Goal: Check status: Check status

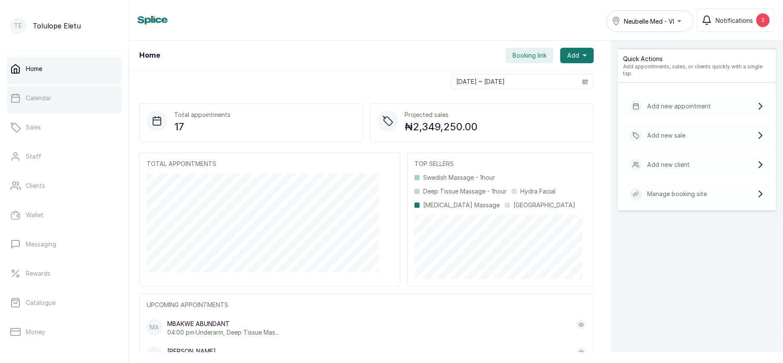
click at [42, 105] on link "Calendar" at bounding box center [64, 98] width 115 height 24
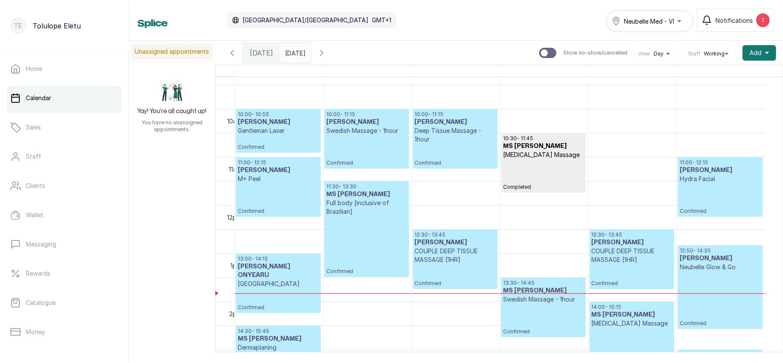
scroll to position [465, 0]
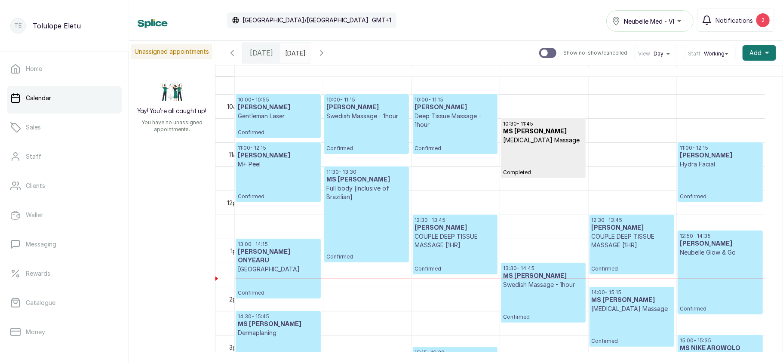
type input "dd/MM/yyyy"
click at [294, 50] on input "dd/MM/yyyy" at bounding box center [287, 50] width 14 height 15
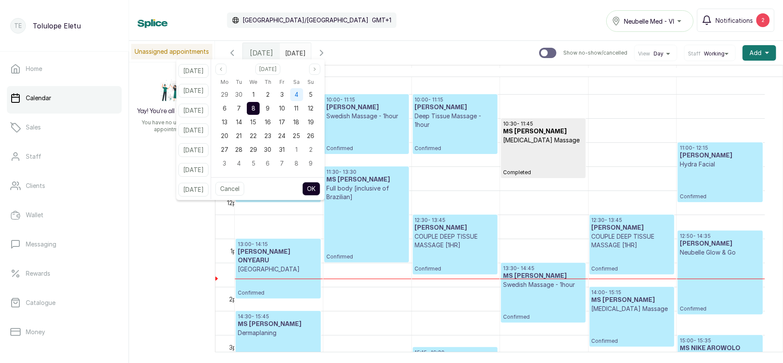
click at [303, 95] on div "4" at bounding box center [296, 94] width 13 height 13
click at [320, 187] on button "OK" at bounding box center [311, 189] width 18 height 14
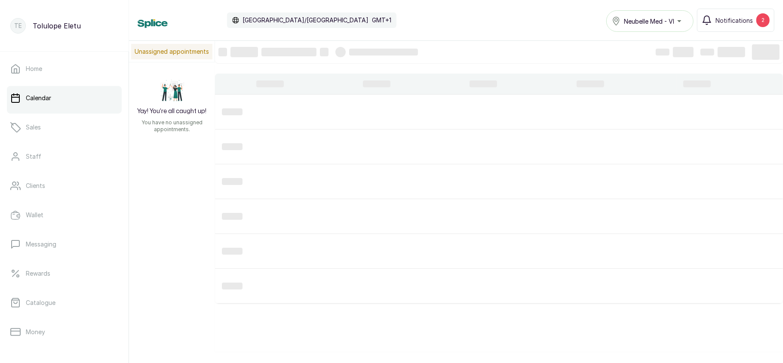
type input "04/10/2025"
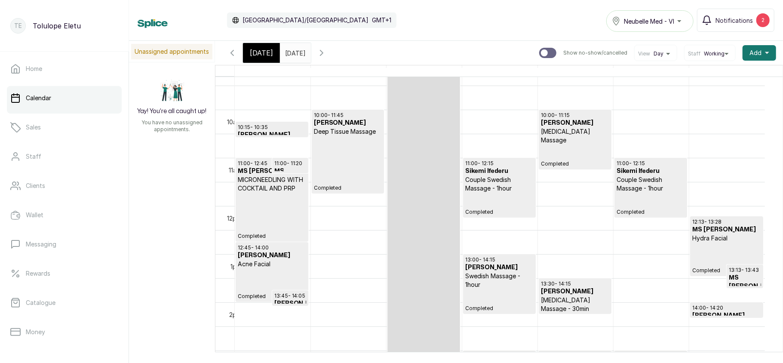
scroll to position [440, 0]
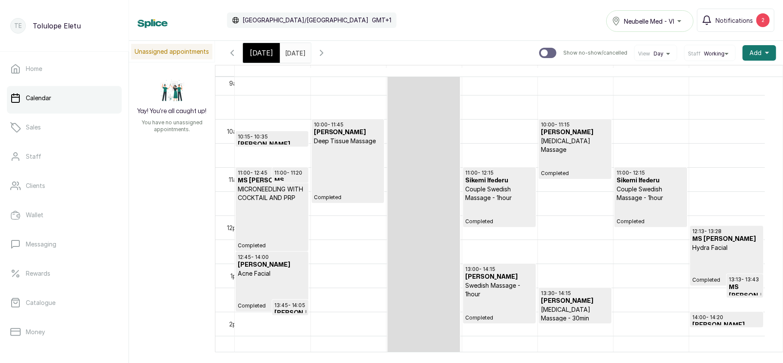
click at [233, 52] on icon "button" at bounding box center [232, 52] width 3 height 5
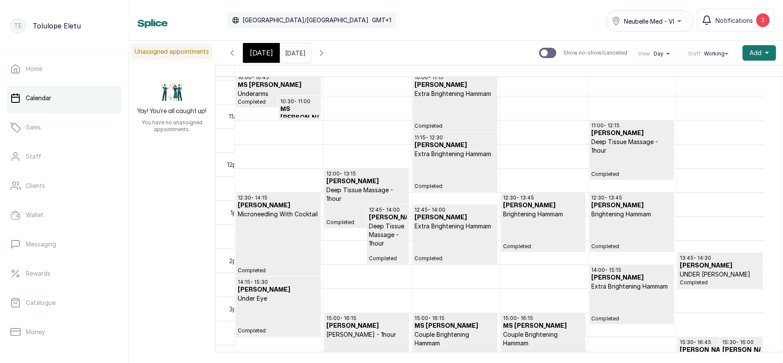
scroll to position [508, 0]
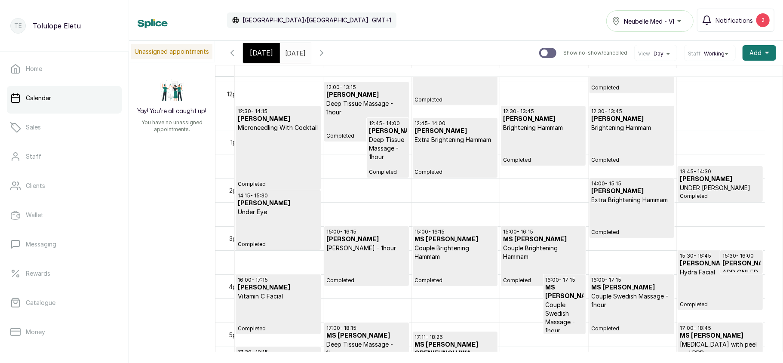
click at [327, 53] on icon "button" at bounding box center [322, 53] width 10 height 10
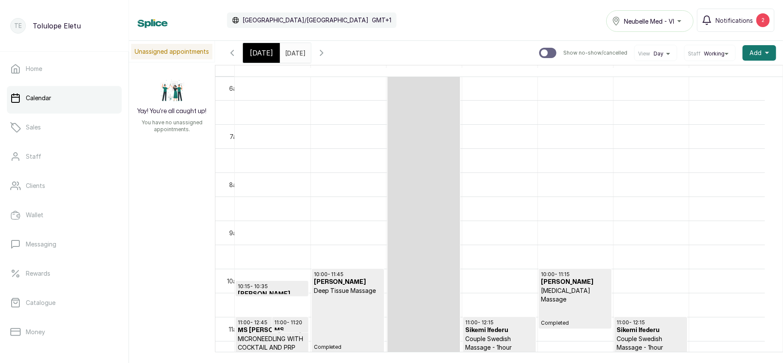
click at [327, 53] on icon "button" at bounding box center [322, 53] width 10 height 10
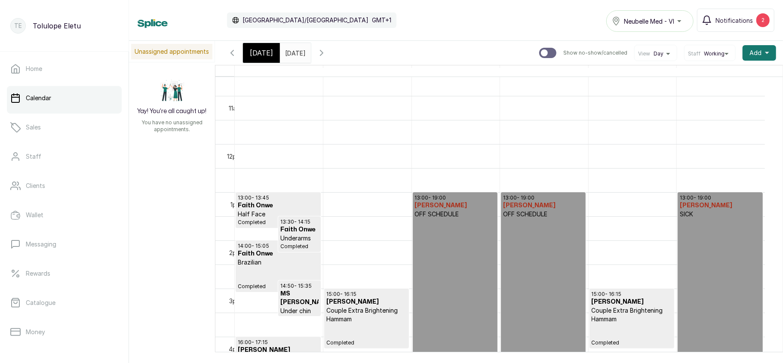
click at [327, 49] on icon "button" at bounding box center [322, 53] width 10 height 10
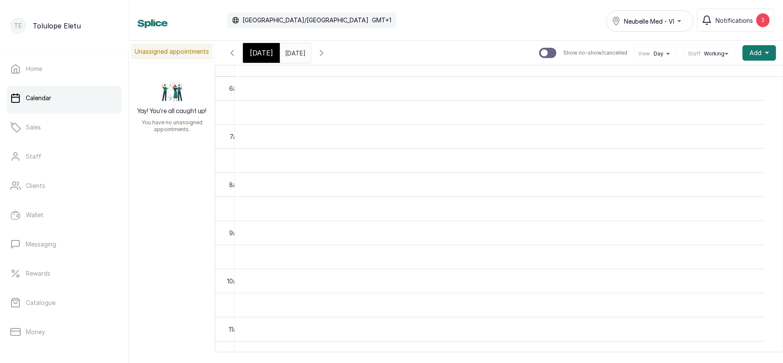
click at [231, 51] on icon "button" at bounding box center [232, 53] width 10 height 10
click at [231, 53] on icon "button" at bounding box center [232, 52] width 3 height 5
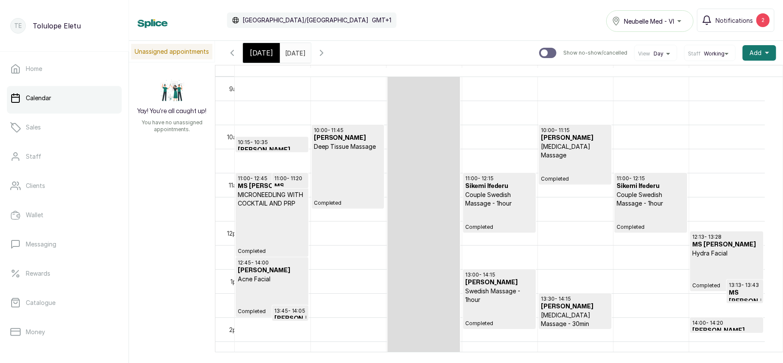
click at [267, 211] on p "Completed" at bounding box center [272, 231] width 68 height 47
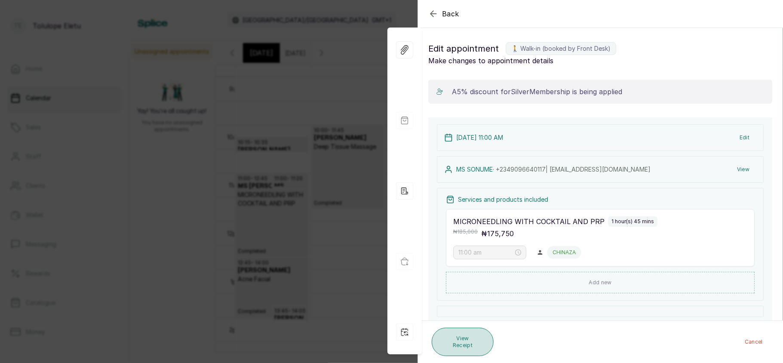
click at [469, 333] on button "View Receipt" at bounding box center [463, 342] width 62 height 28
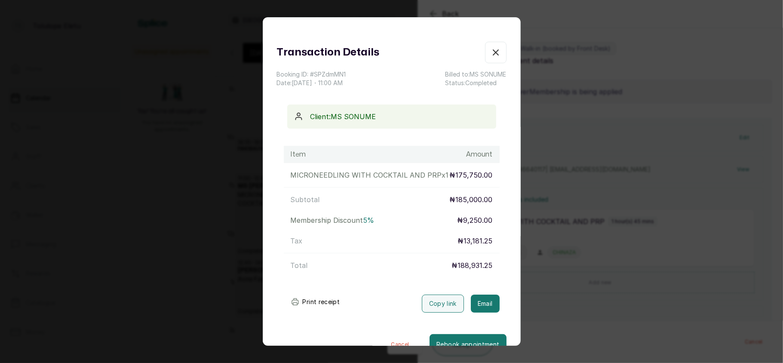
click at [491, 52] on icon "button" at bounding box center [496, 52] width 10 height 10
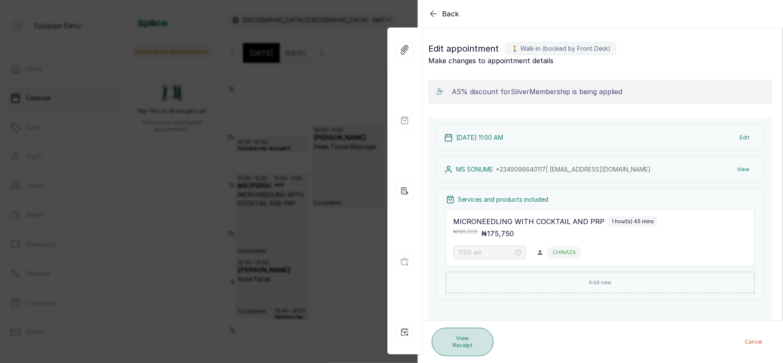
click at [470, 339] on button "View Receipt" at bounding box center [463, 342] width 62 height 28
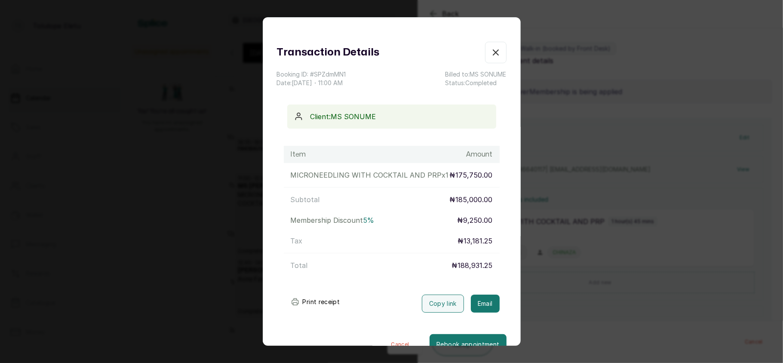
click at [580, 114] on div "Transaction Details Booking ID: # SPZdmMN1 Date: 4 Oct, 2025 ・ 11:00 AM Billed …" at bounding box center [391, 181] width 783 height 363
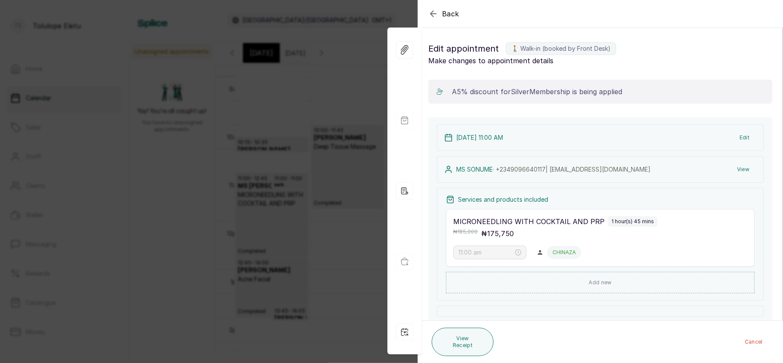
click at [360, 132] on div "Back Appointment Details Edit appointment 🚶 Walk-in (booked by Front Desk) Make…" at bounding box center [391, 181] width 783 height 363
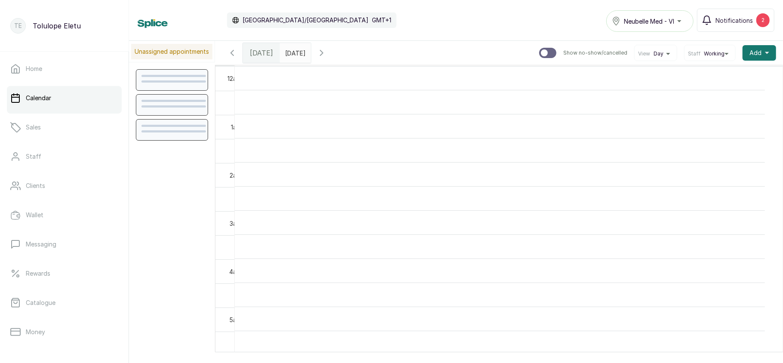
scroll to position [290, 0]
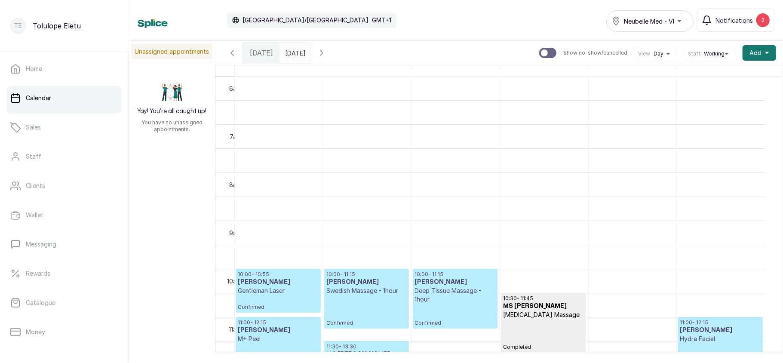
click at [294, 46] on input "text" at bounding box center [287, 50] width 14 height 15
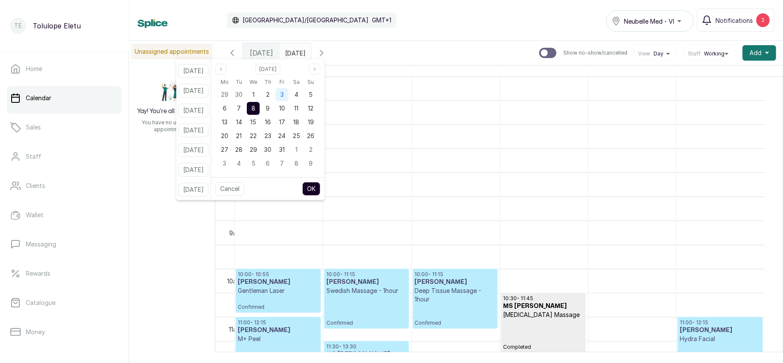
click at [284, 92] on span "3" at bounding box center [281, 94] width 3 height 7
click at [320, 188] on button "OK" at bounding box center [311, 189] width 18 height 14
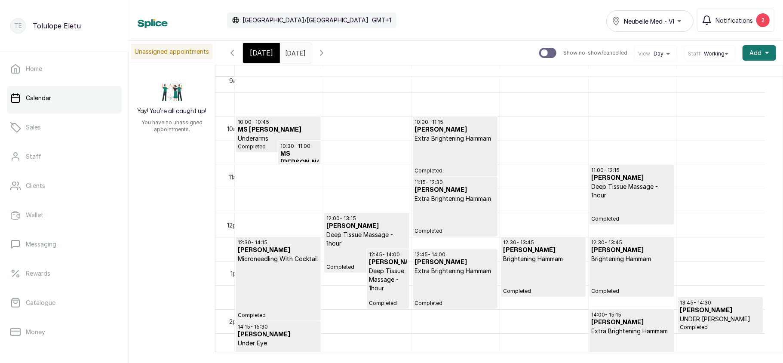
scroll to position [0, 0]
click at [327, 54] on icon "button" at bounding box center [322, 53] width 10 height 10
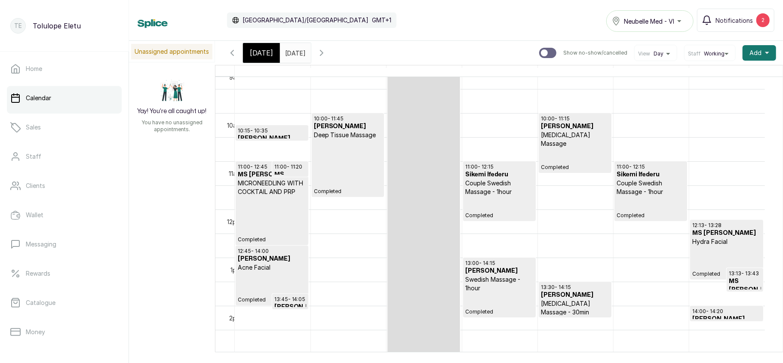
scroll to position [446, 0]
click at [286, 166] on p "11:00 - 11:20" at bounding box center [290, 166] width 32 height 7
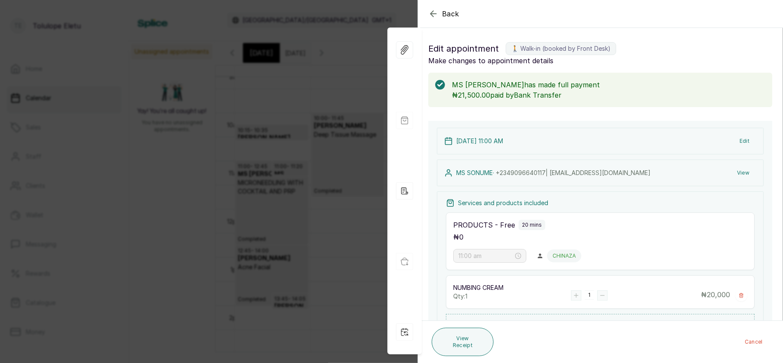
scroll to position [157, 0]
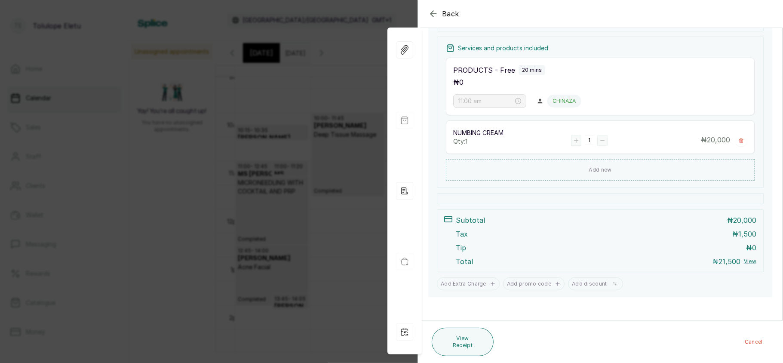
click at [322, 248] on div "Back Appointment Details Edit appointment 🚶 Walk-in (booked by Front Desk) Make…" at bounding box center [391, 181] width 783 height 363
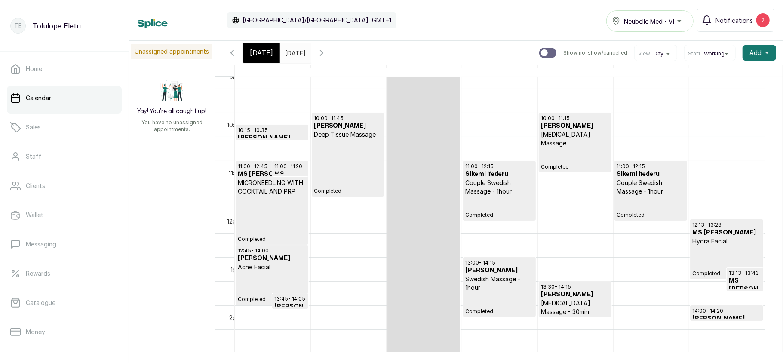
click at [277, 203] on p "Completed" at bounding box center [272, 219] width 68 height 47
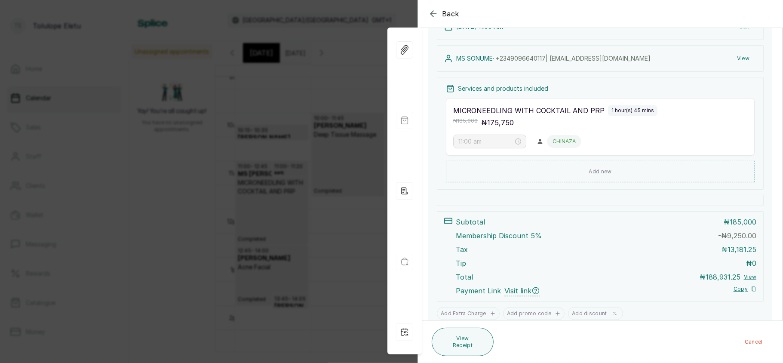
scroll to position [143, 0]
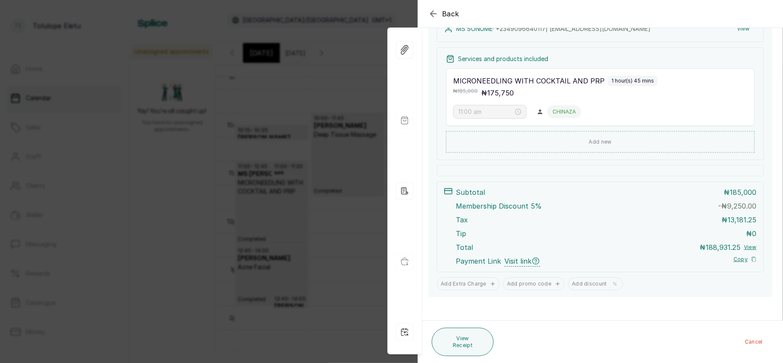
click at [744, 246] on button "View" at bounding box center [750, 247] width 12 height 7
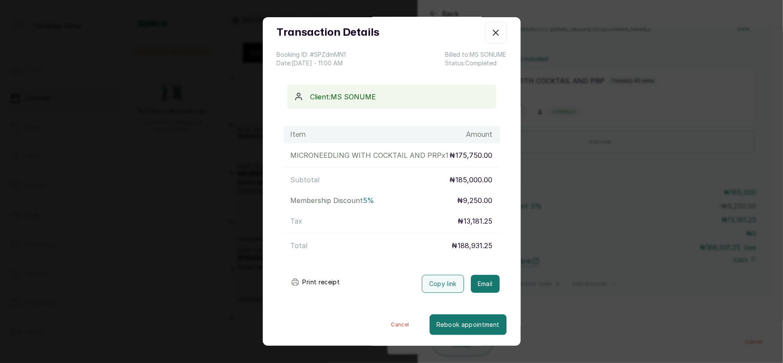
scroll to position [0, 0]
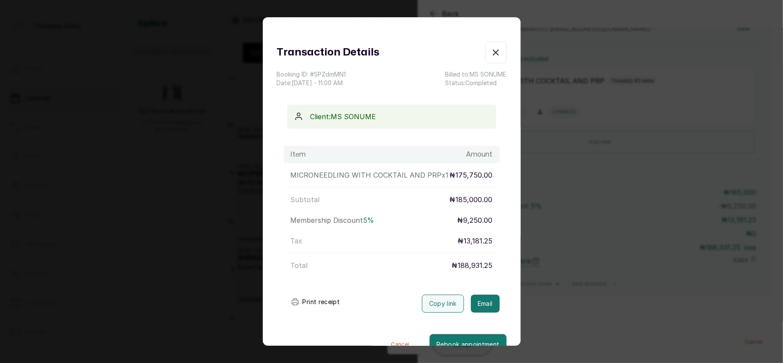
click at [485, 46] on button "Show no-show/cancelled" at bounding box center [496, 53] width 22 height 22
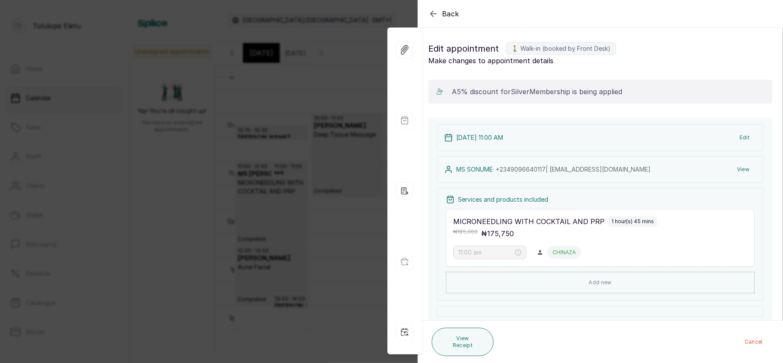
click at [737, 167] on button "View" at bounding box center [743, 169] width 26 height 15
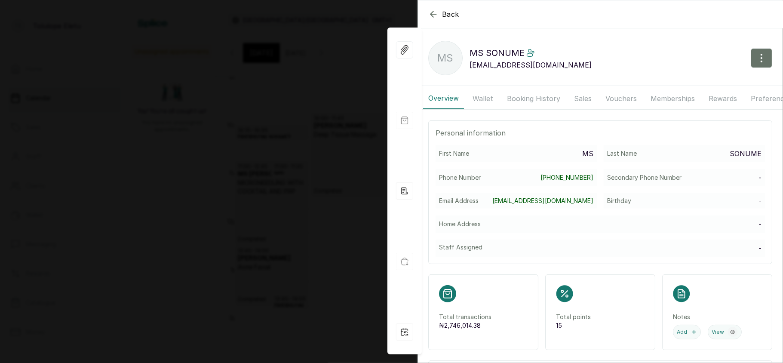
click at [679, 89] on button "Memberships" at bounding box center [673, 99] width 55 height 22
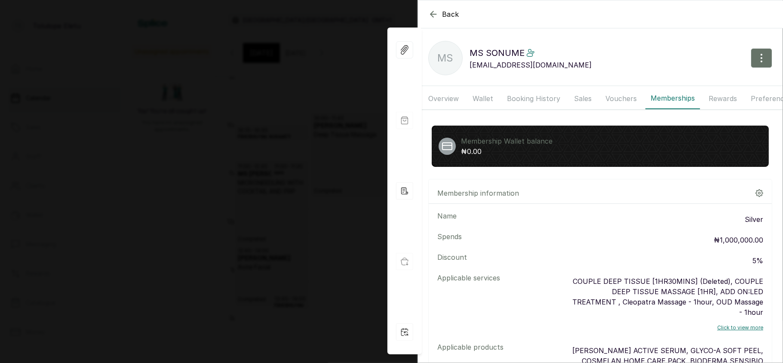
click at [660, 255] on div "Name Silver Spends ₦1,000,000.00 Discount 5% Applicable services COUPLE DEEP TI…" at bounding box center [600, 313] width 343 height 218
click at [535, 95] on button "Booking History" at bounding box center [534, 99] width 64 height 22
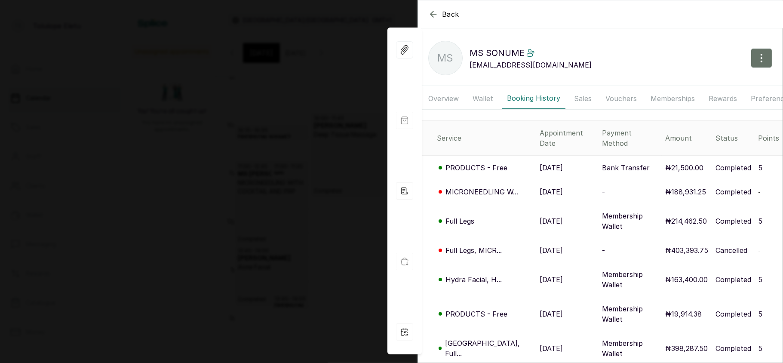
click at [542, 191] on p "4 Oct, 2025" at bounding box center [551, 192] width 23 height 10
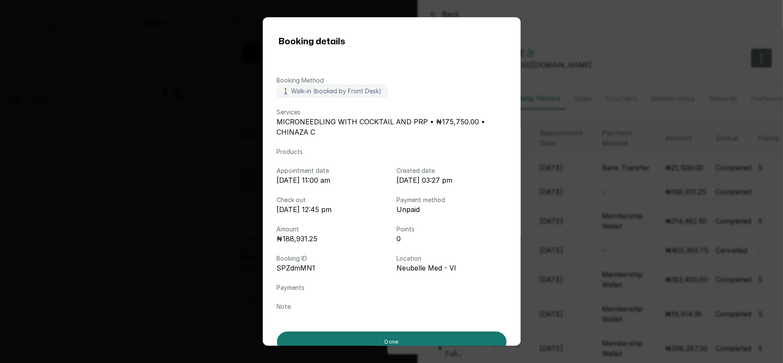
scroll to position [18, 0]
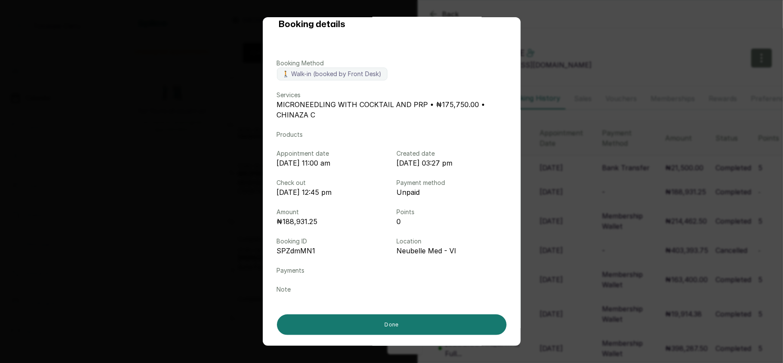
click at [184, 166] on div "Booking details Booking Method 🚶 Walk-in (booked by Front Desk) Services MICRON…" at bounding box center [391, 181] width 783 height 363
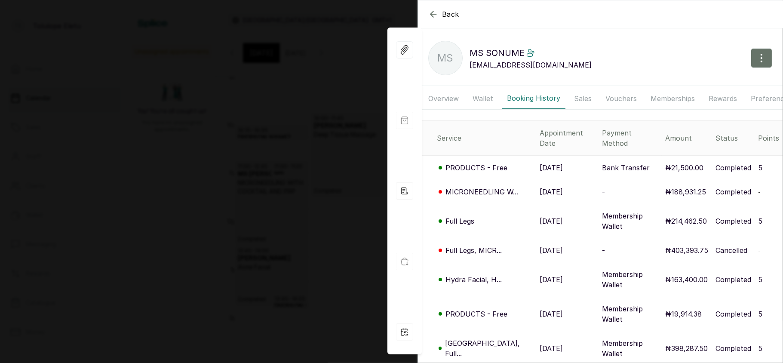
click at [243, 92] on div "Back MS SONUME MS MS SONUME sonume.dp@gmail.com Overview Wallet Booking History…" at bounding box center [391, 181] width 783 height 363
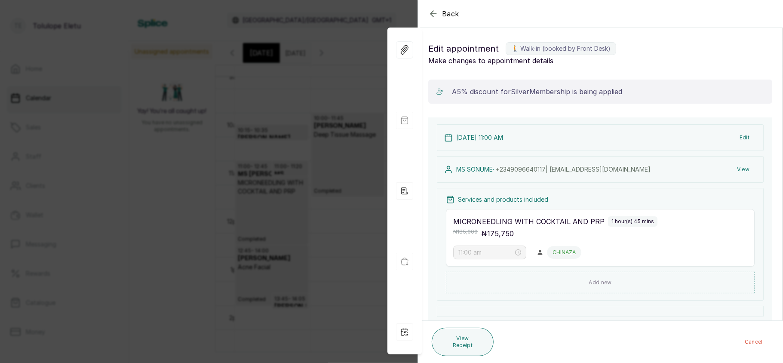
click at [243, 92] on div "Back Appointment Details Edit appointment 🚶 Walk-in (booked by Front Desk) Make…" at bounding box center [391, 181] width 783 height 363
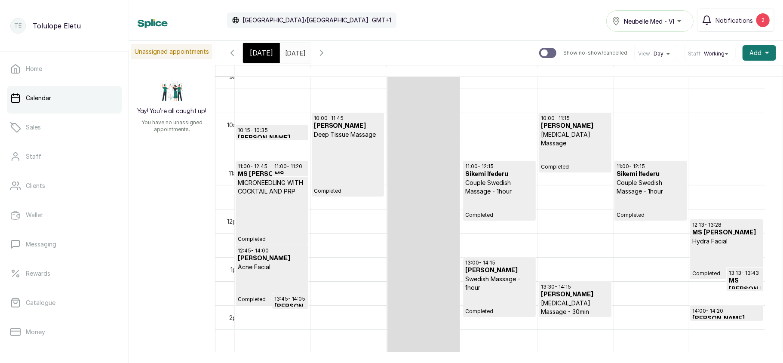
click at [264, 201] on p "Completed" at bounding box center [272, 219] width 68 height 47
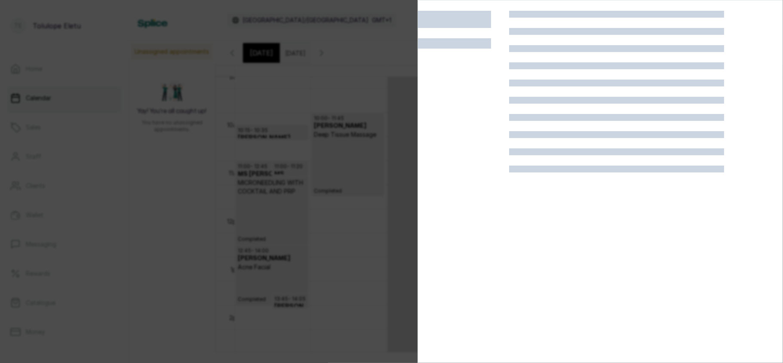
click at [264, 201] on div at bounding box center [391, 181] width 783 height 363
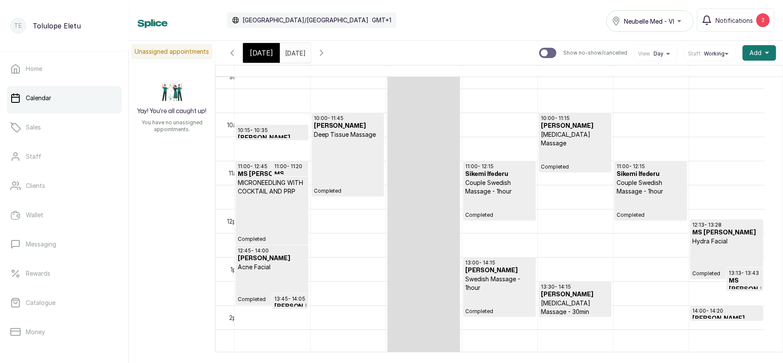
click at [264, 201] on p "Completed" at bounding box center [272, 219] width 68 height 47
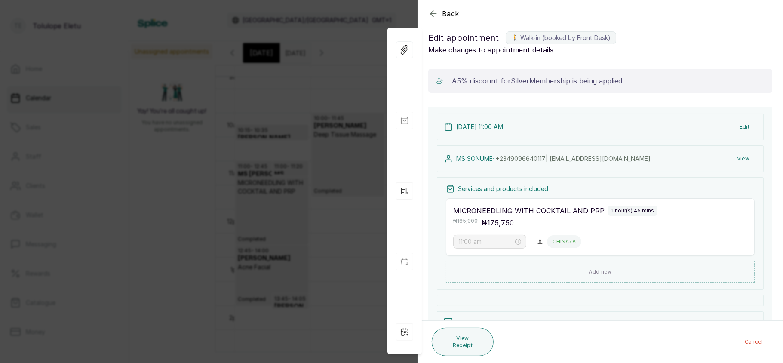
scroll to position [0, 0]
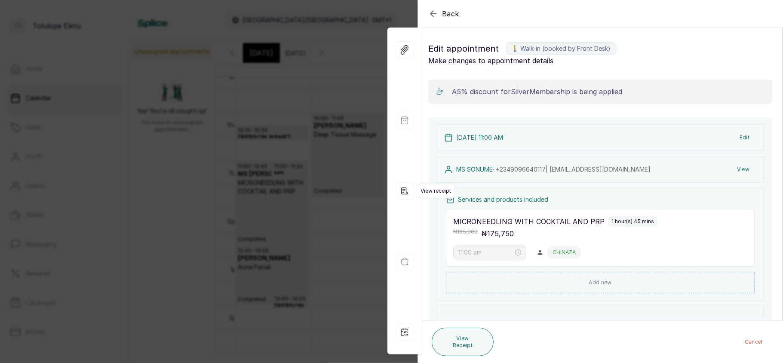
click at [403, 192] on icon "button" at bounding box center [404, 190] width 17 height 17
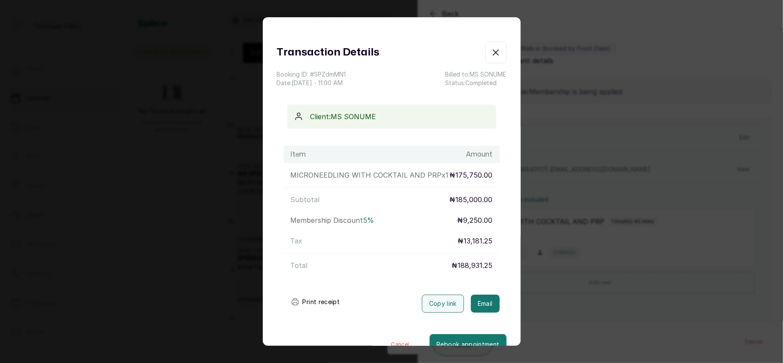
click at [485, 53] on button "Show no-show/cancelled" at bounding box center [496, 53] width 22 height 22
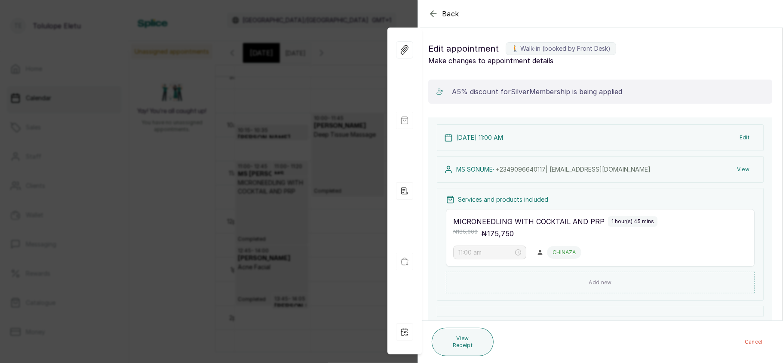
click at [732, 167] on button "View" at bounding box center [743, 169] width 26 height 15
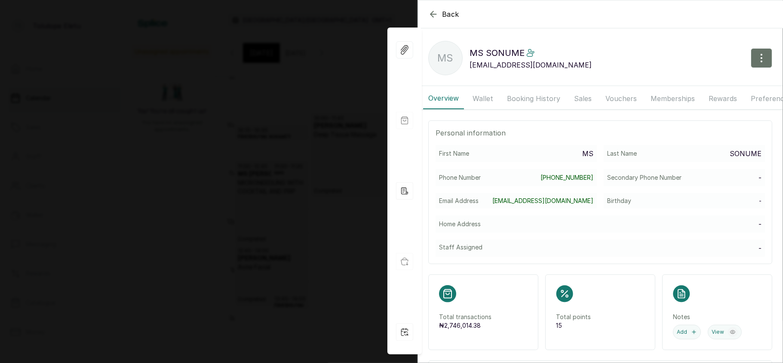
click at [523, 96] on button "Booking History" at bounding box center [534, 99] width 64 height 22
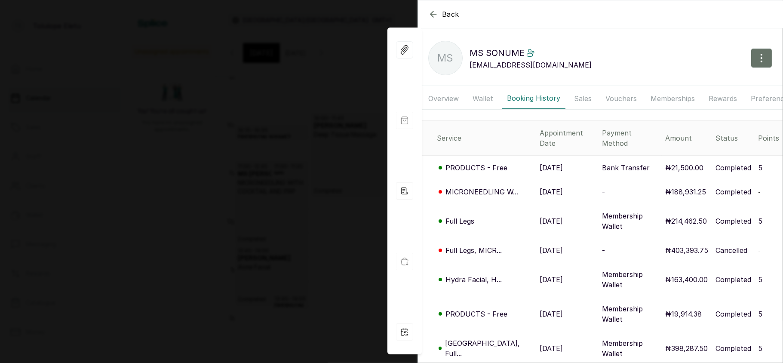
click at [724, 189] on p "Completed" at bounding box center [734, 192] width 36 height 10
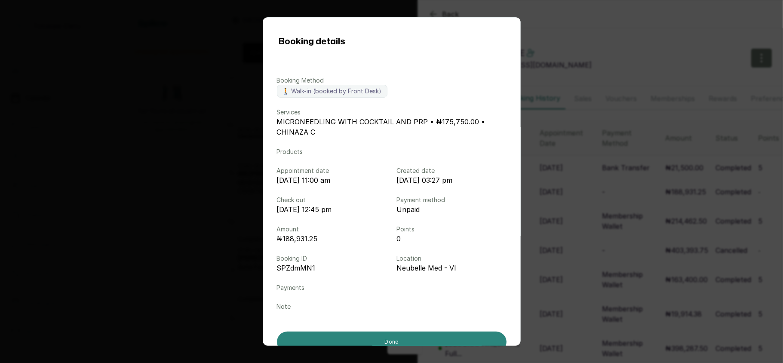
click at [417, 337] on button "Done" at bounding box center [392, 342] width 230 height 21
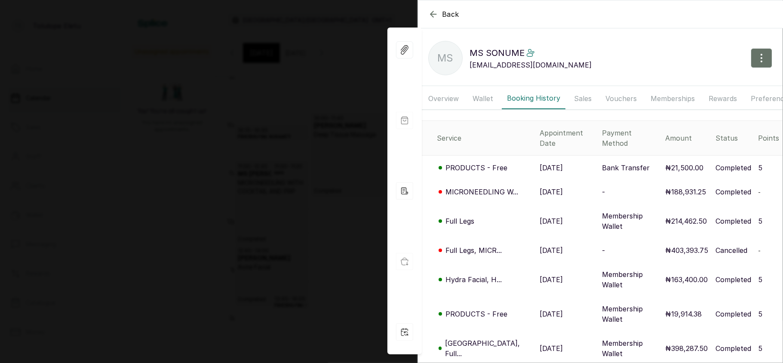
click at [274, 165] on div "Back MS SONUME MS MS SONUME sonume.dp@gmail.com Overview Wallet Booking History…" at bounding box center [391, 181] width 783 height 363
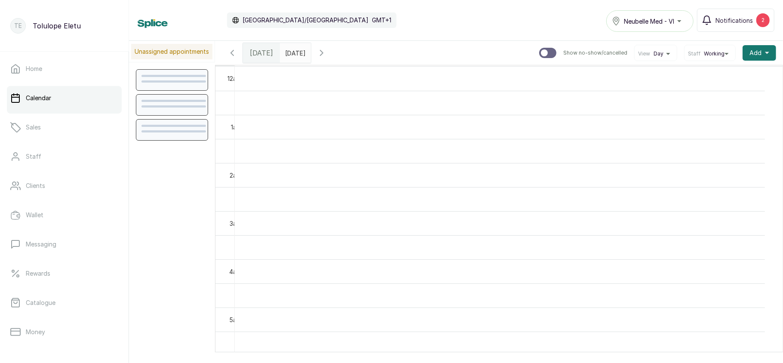
scroll to position [290, 0]
click at [730, 21] on span "Notifications" at bounding box center [734, 20] width 37 height 9
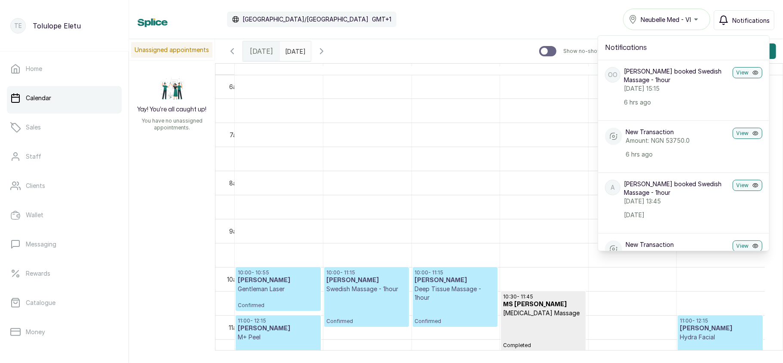
click at [730, 21] on button "Notifications" at bounding box center [744, 20] width 61 height 20
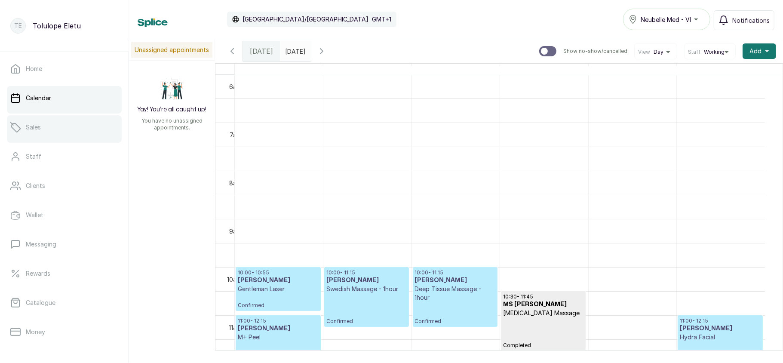
click at [53, 137] on link "Sales" at bounding box center [64, 127] width 115 height 24
